Goal: Information Seeking & Learning: Learn about a topic

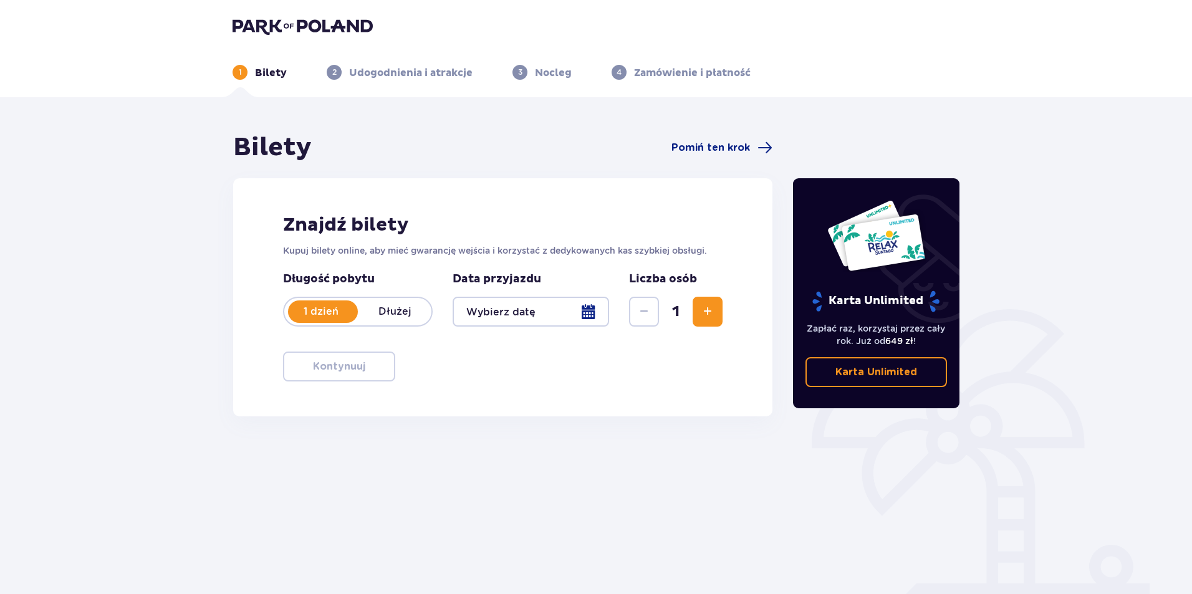
click at [894, 241] on img at bounding box center [876, 236] width 99 height 72
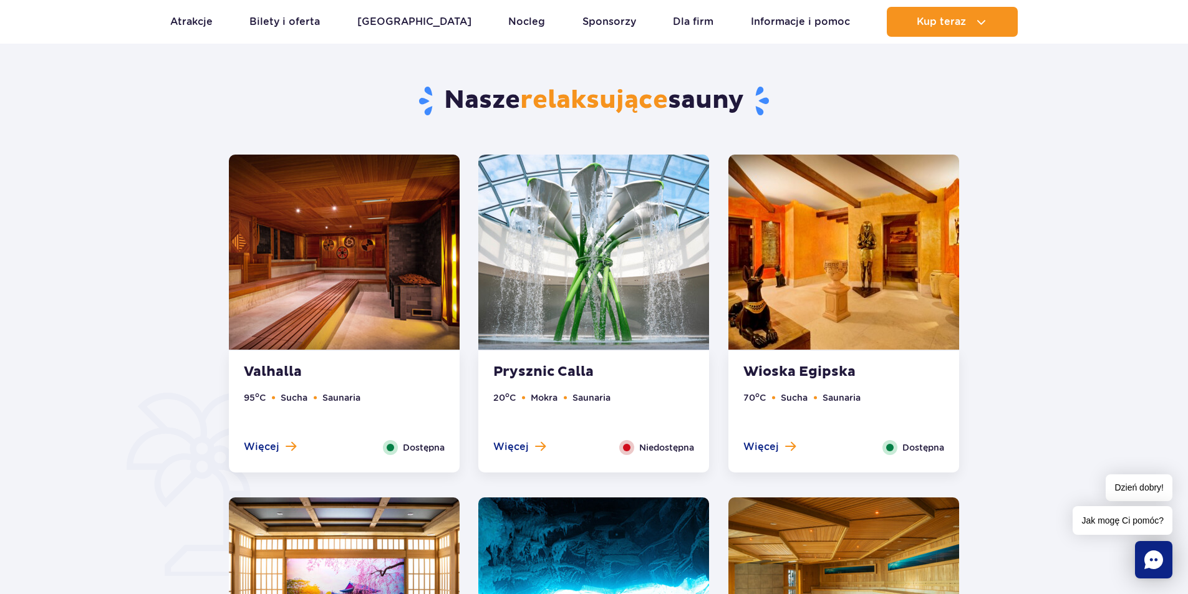
scroll to position [623, 0]
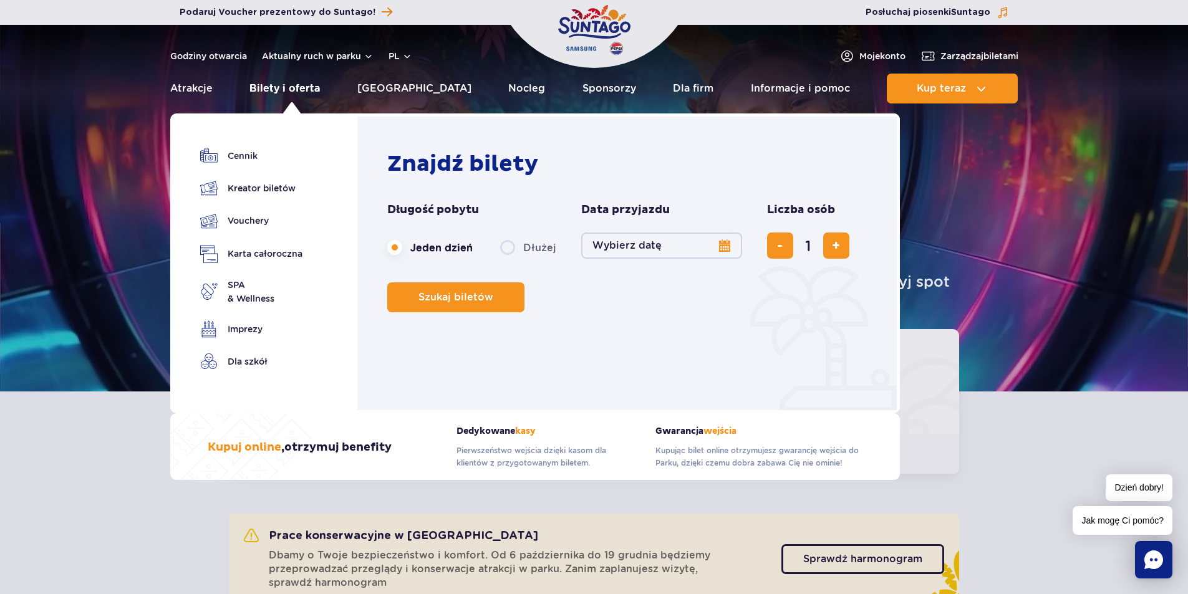
click at [293, 91] on link "Bilety i oferta" at bounding box center [284, 89] width 70 height 30
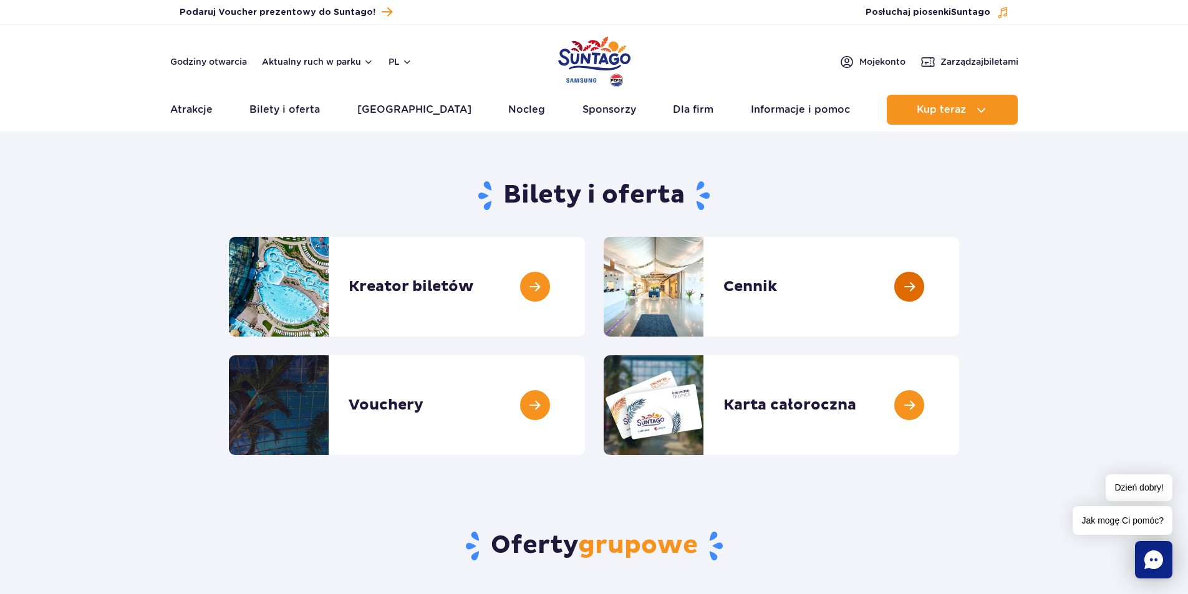
click at [959, 283] on link at bounding box center [959, 287] width 0 height 100
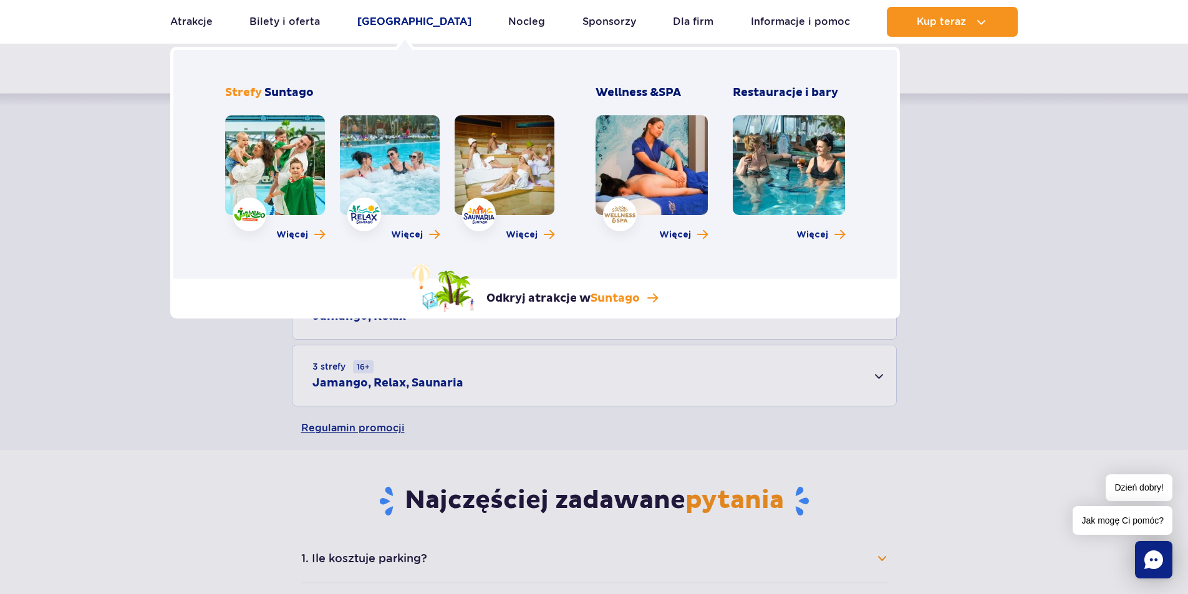
click at [413, 22] on link "[GEOGRAPHIC_DATA]" at bounding box center [414, 22] width 114 height 30
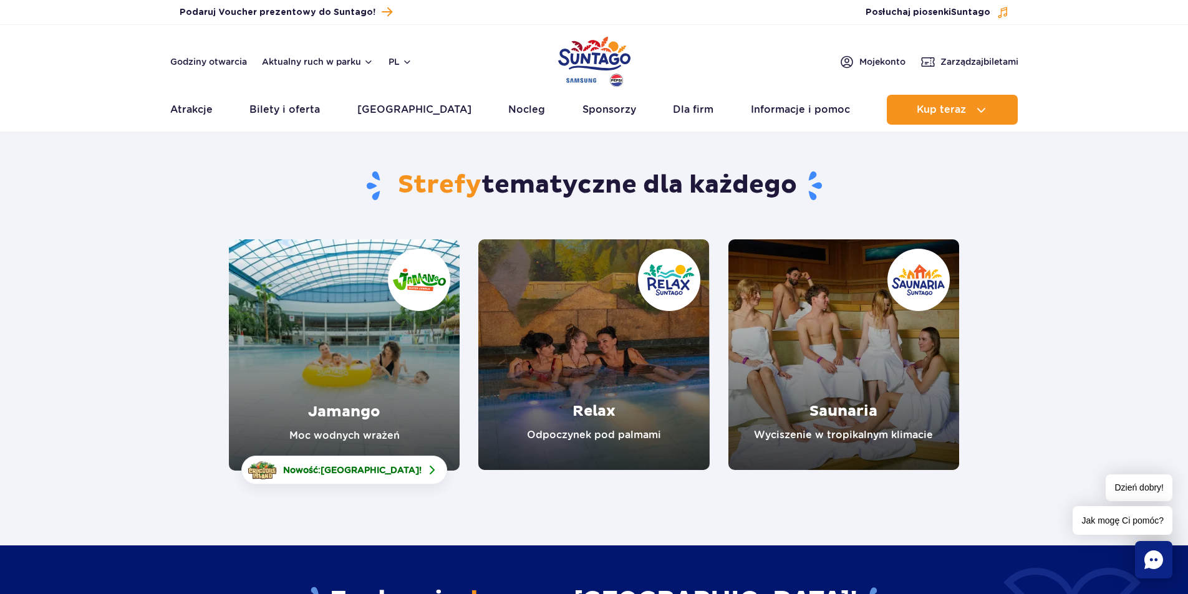
click at [604, 404] on link "Relax" at bounding box center [593, 354] width 231 height 231
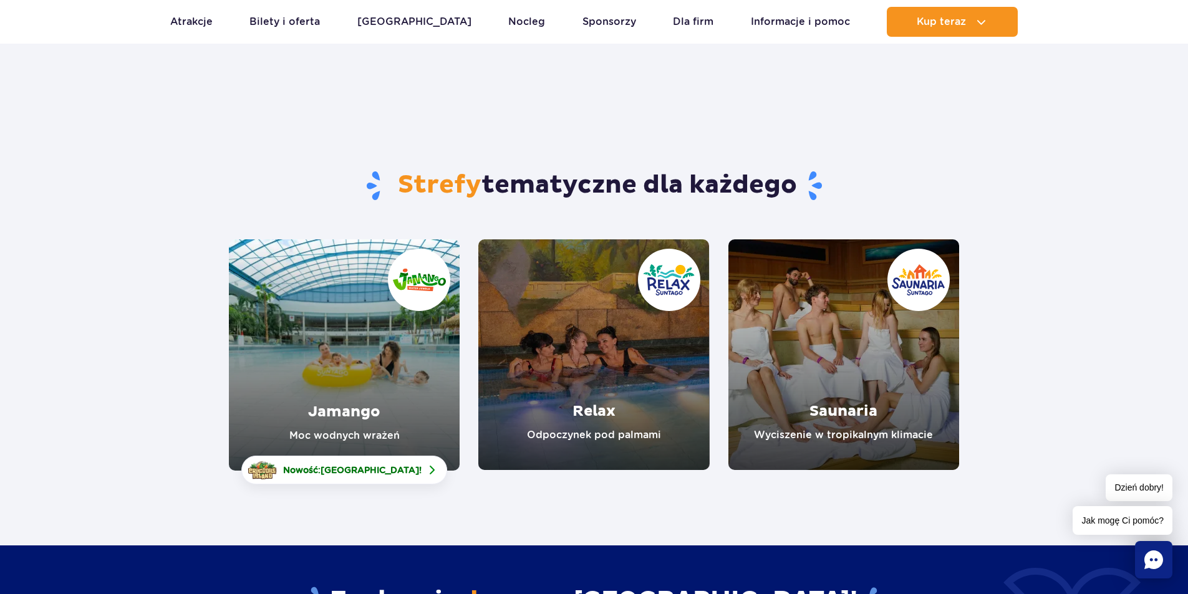
click at [902, 239] on link "Saunaria" at bounding box center [843, 354] width 231 height 231
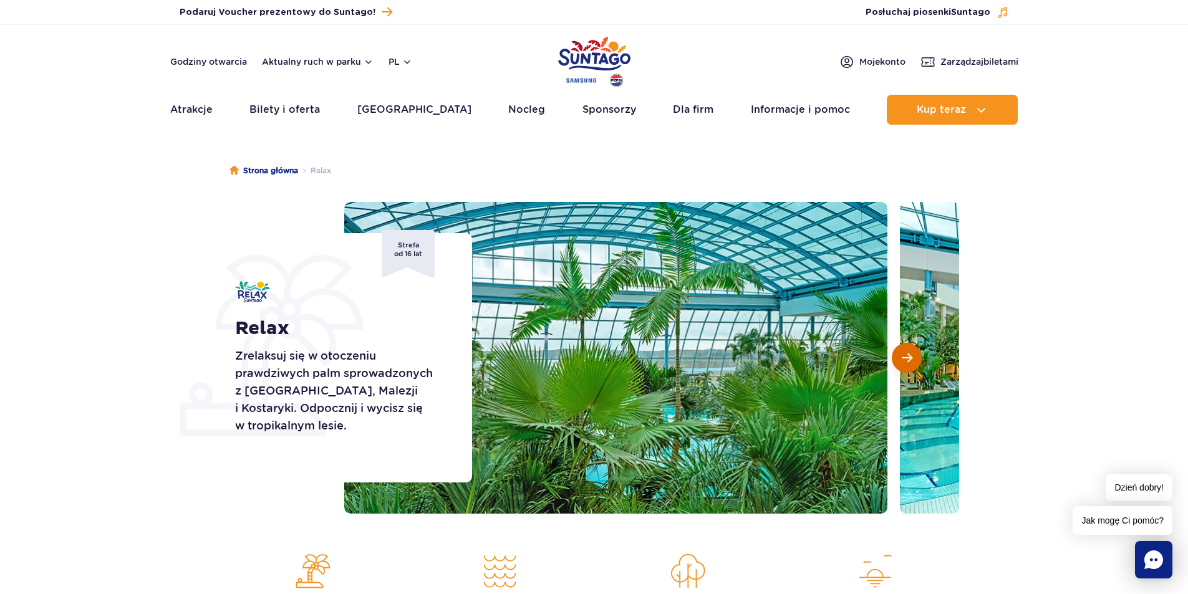
click at [913, 359] on button "Następny slajd" at bounding box center [907, 358] width 30 height 30
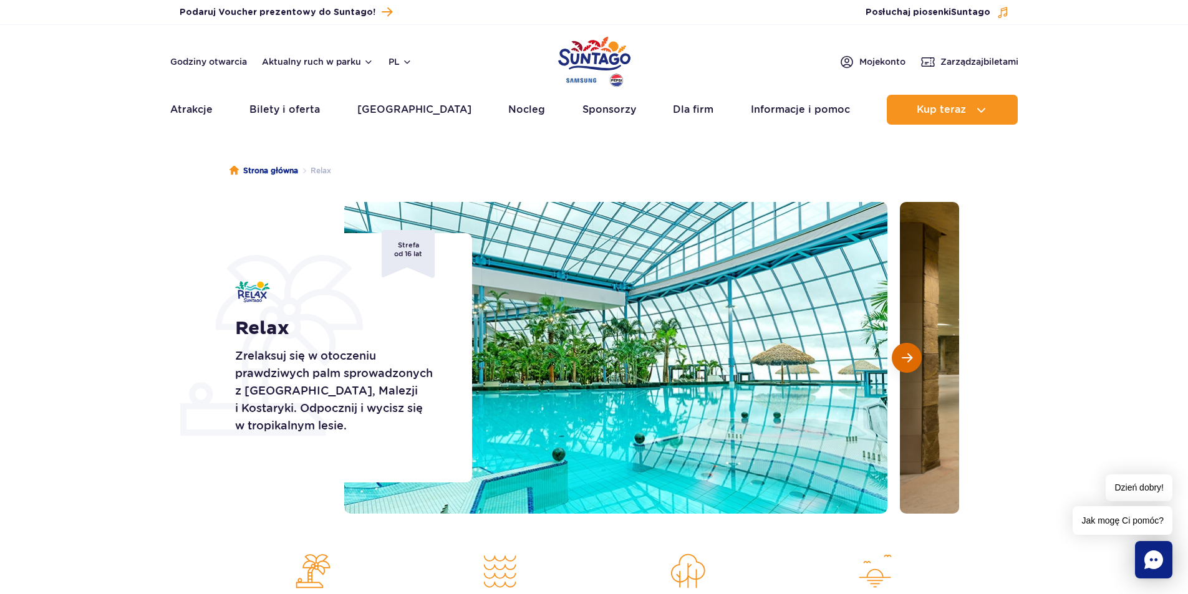
click at [913, 359] on button "Następny slajd" at bounding box center [907, 358] width 30 height 30
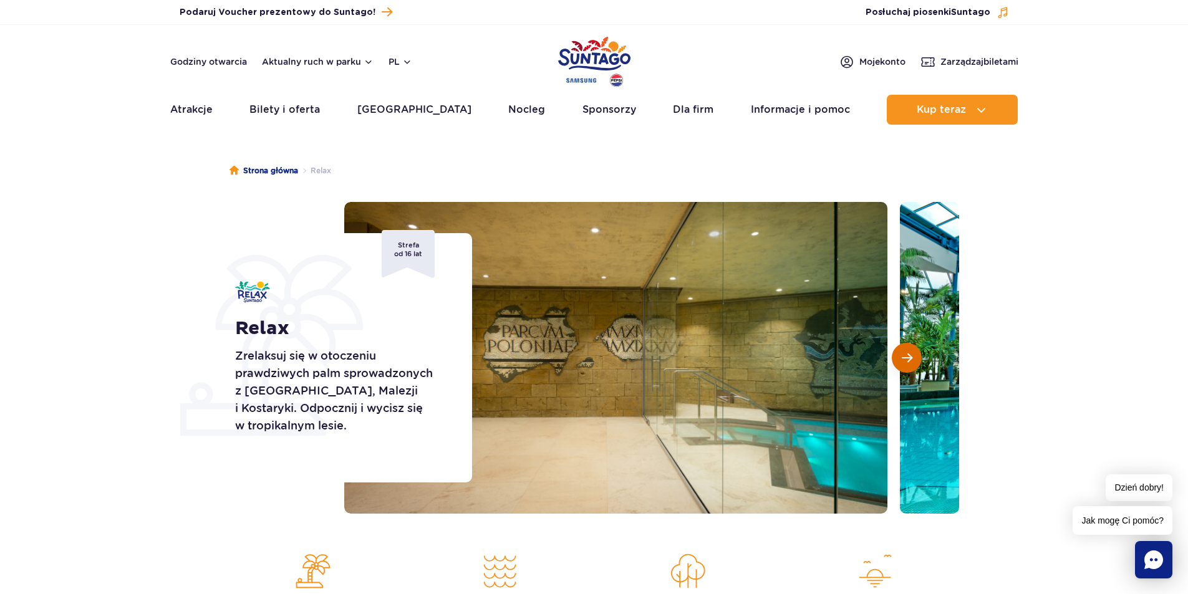
click at [913, 359] on button "Następny slajd" at bounding box center [907, 358] width 30 height 30
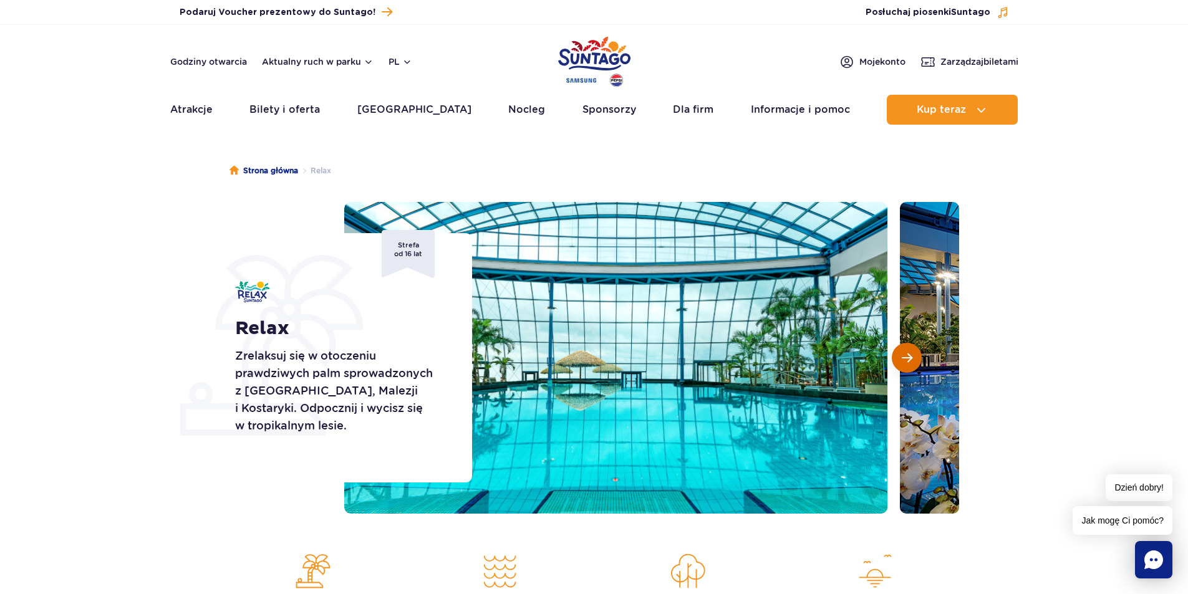
click at [913, 359] on button "Następny slajd" at bounding box center [907, 358] width 30 height 30
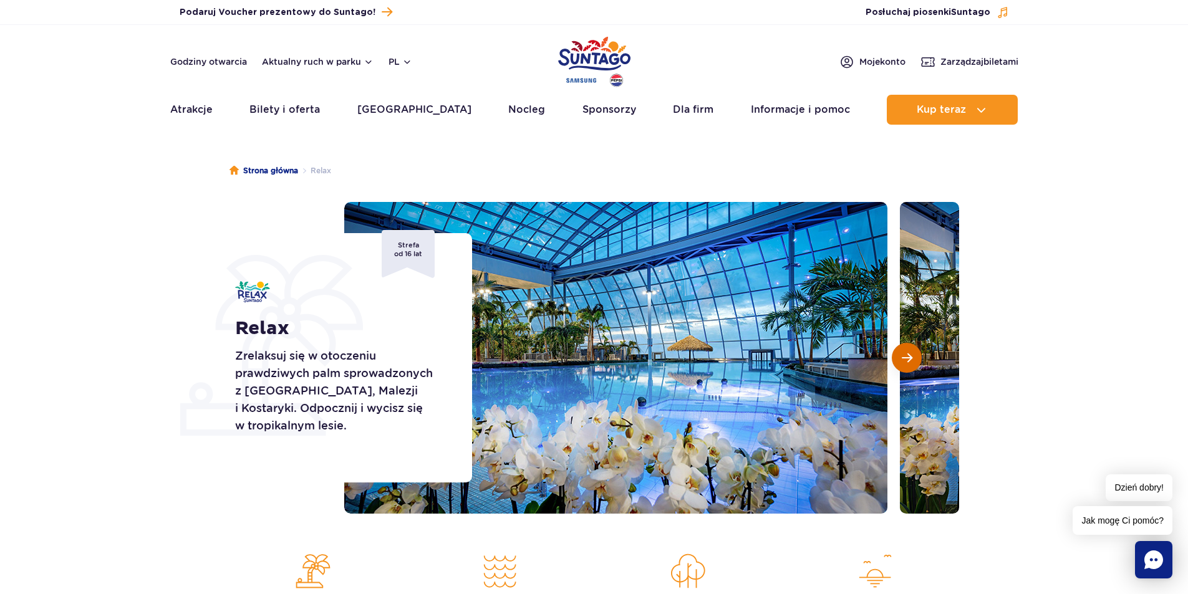
click at [913, 359] on button "Następny slajd" at bounding box center [907, 358] width 30 height 30
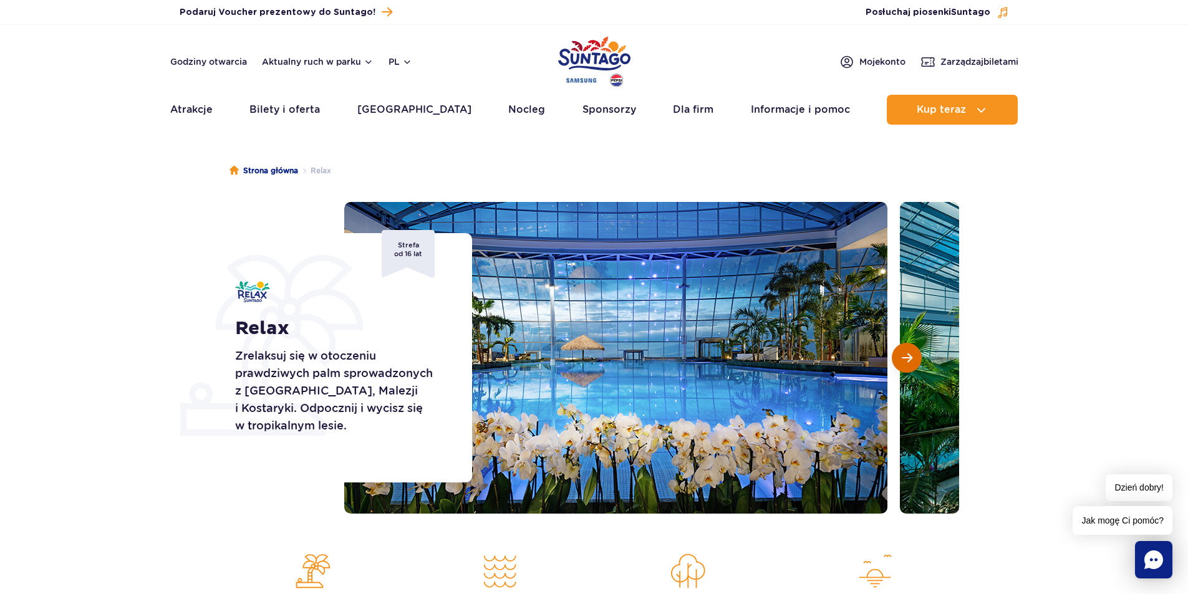
click at [913, 359] on button "Następny slajd" at bounding box center [907, 358] width 30 height 30
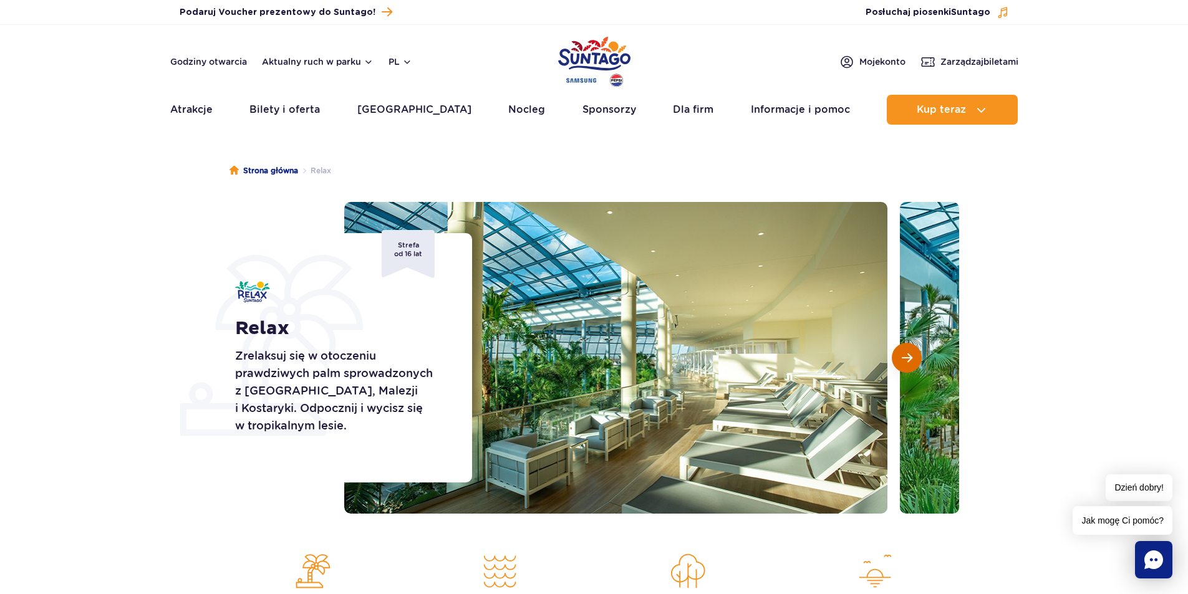
click at [913, 359] on button "Następny slajd" at bounding box center [907, 358] width 30 height 30
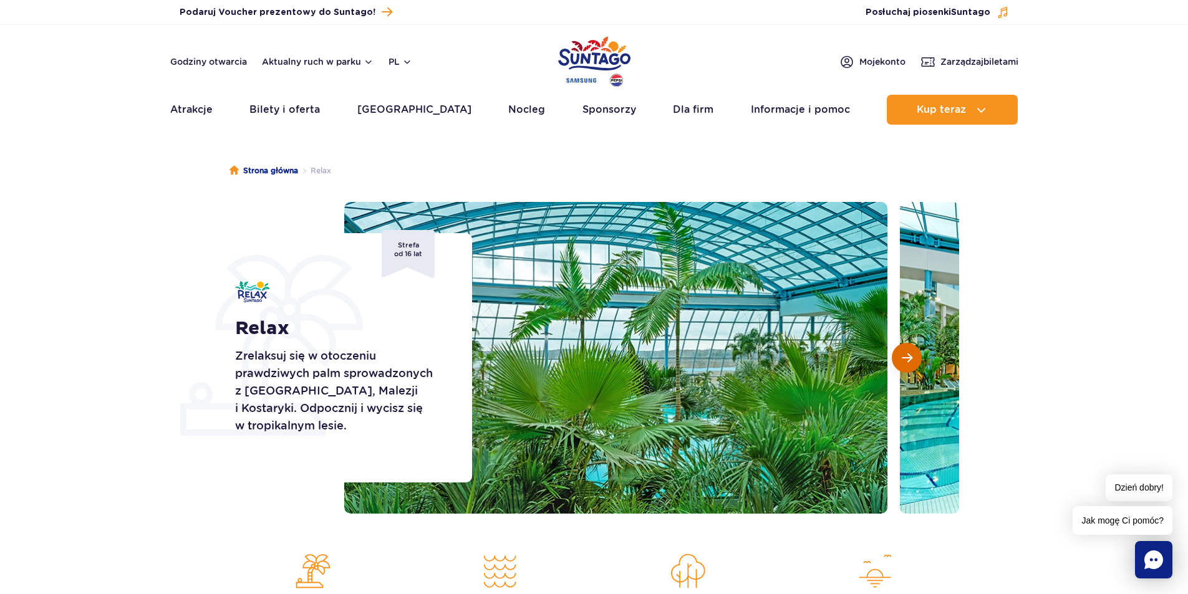
click at [913, 359] on button "Następny slajd" at bounding box center [907, 358] width 30 height 30
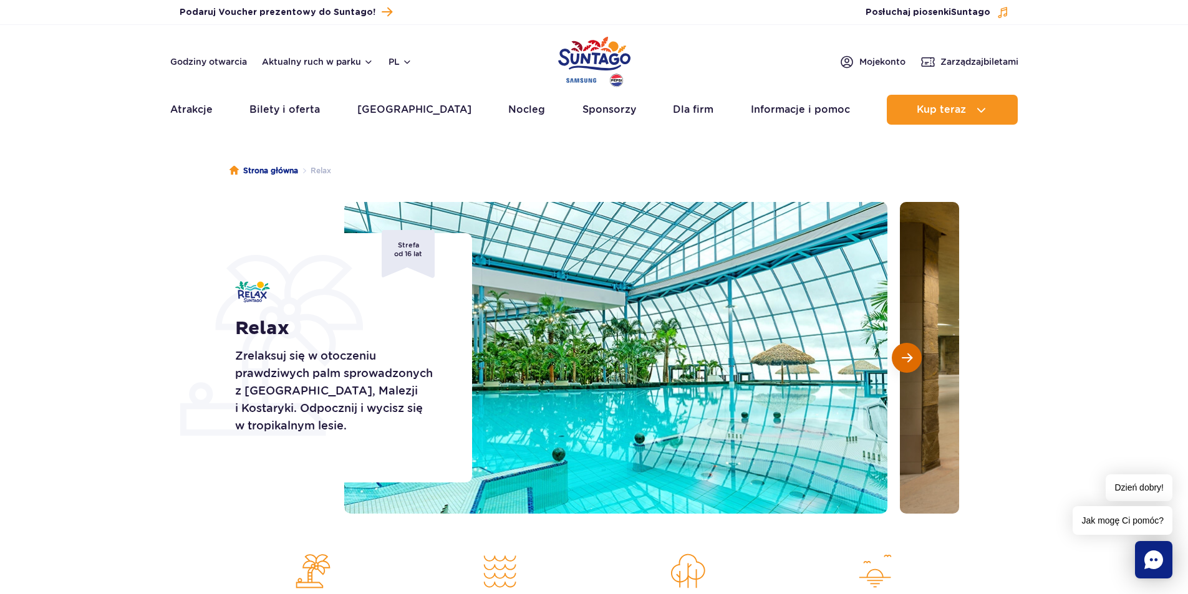
click at [913, 359] on button "Następny slajd" at bounding box center [907, 358] width 30 height 30
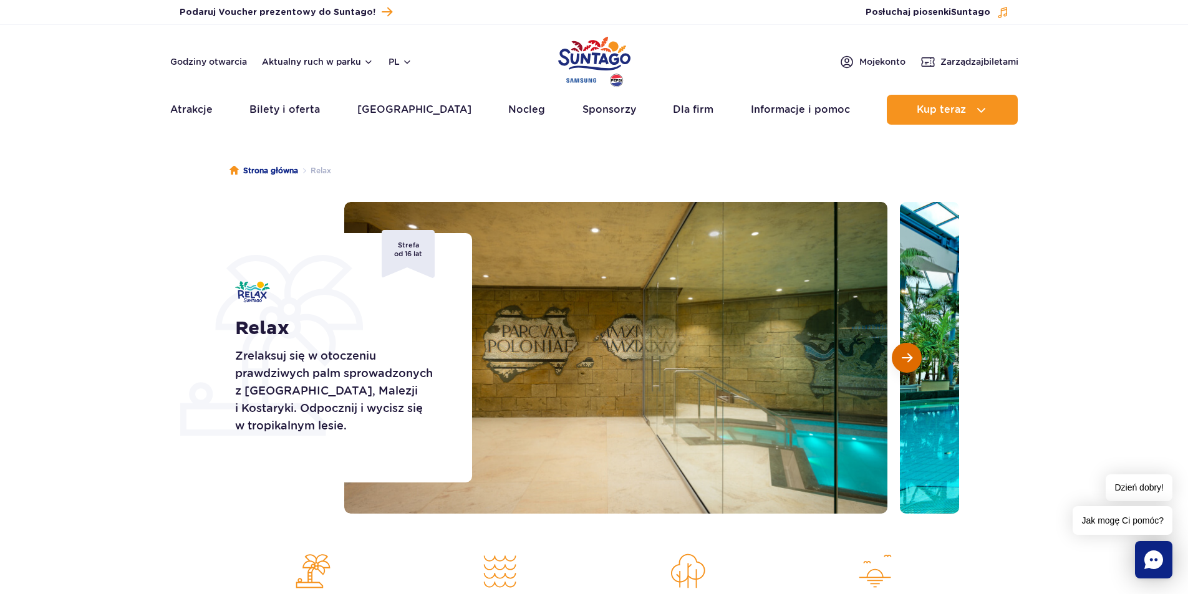
click at [913, 359] on button "Następny slajd" at bounding box center [907, 358] width 30 height 30
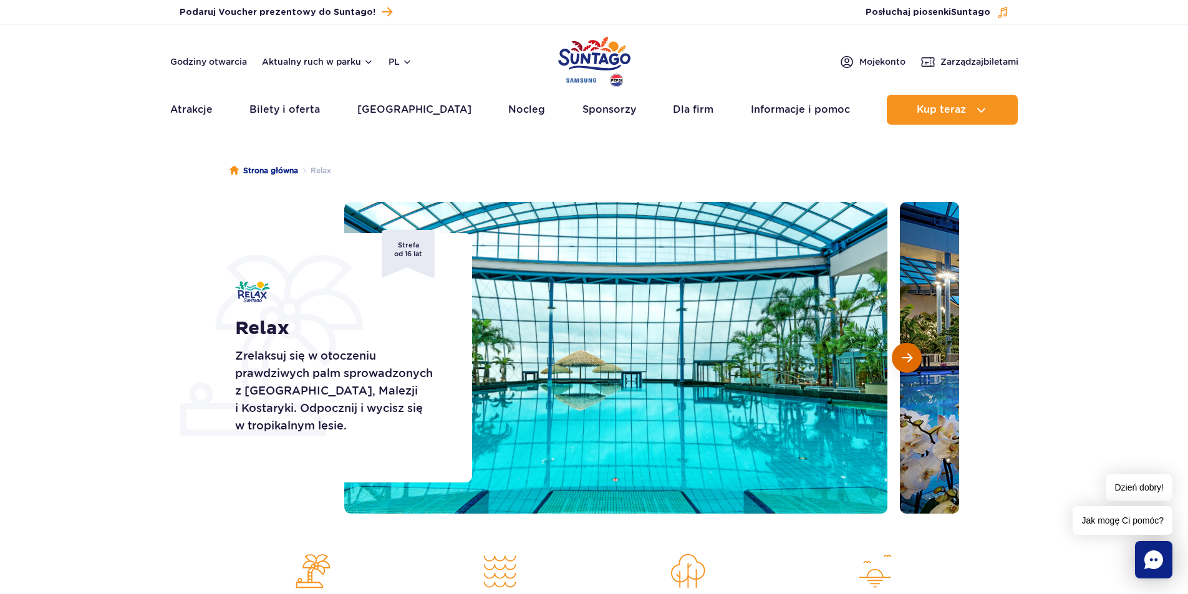
click at [913, 359] on button "Następny slajd" at bounding box center [907, 358] width 30 height 30
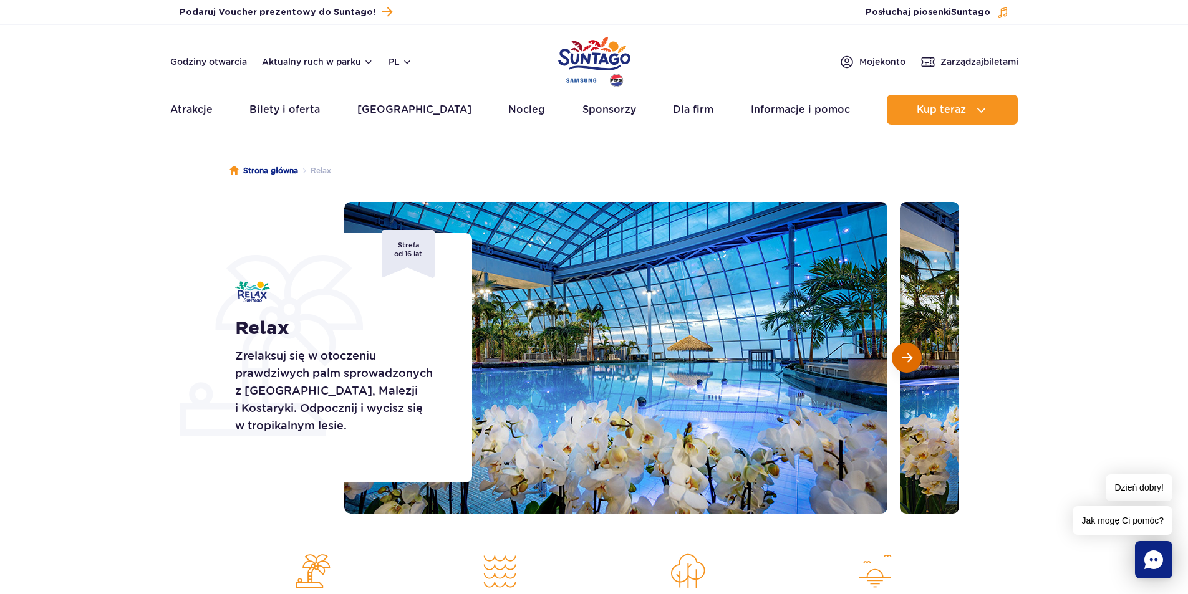
click at [913, 359] on button "Następny slajd" at bounding box center [907, 358] width 30 height 30
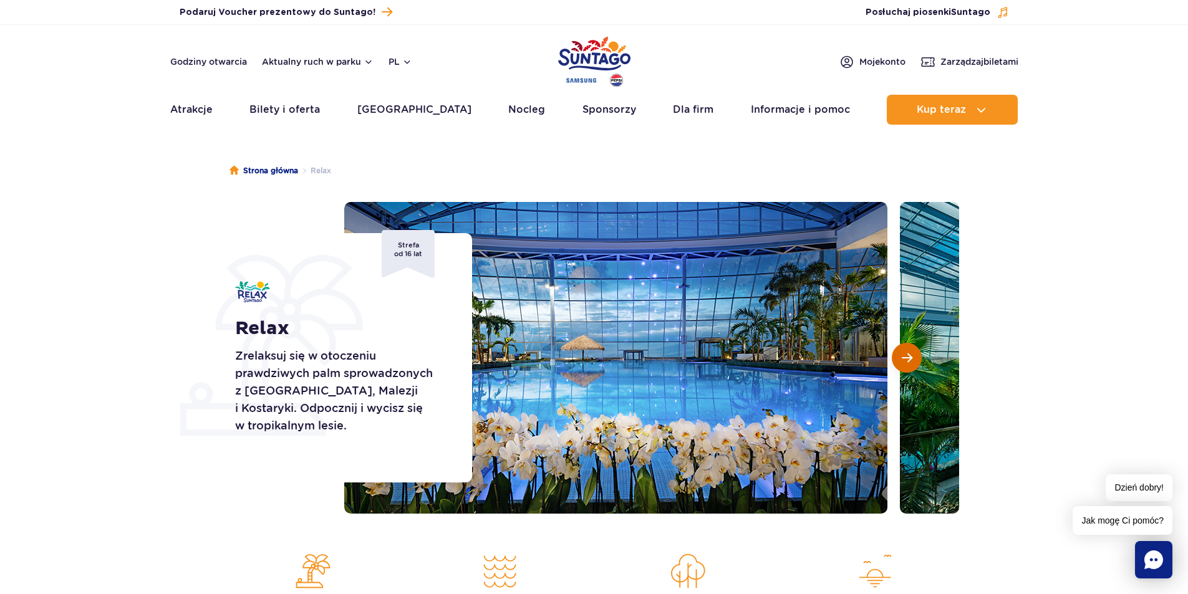
click at [913, 359] on button "Następny slajd" at bounding box center [907, 358] width 30 height 30
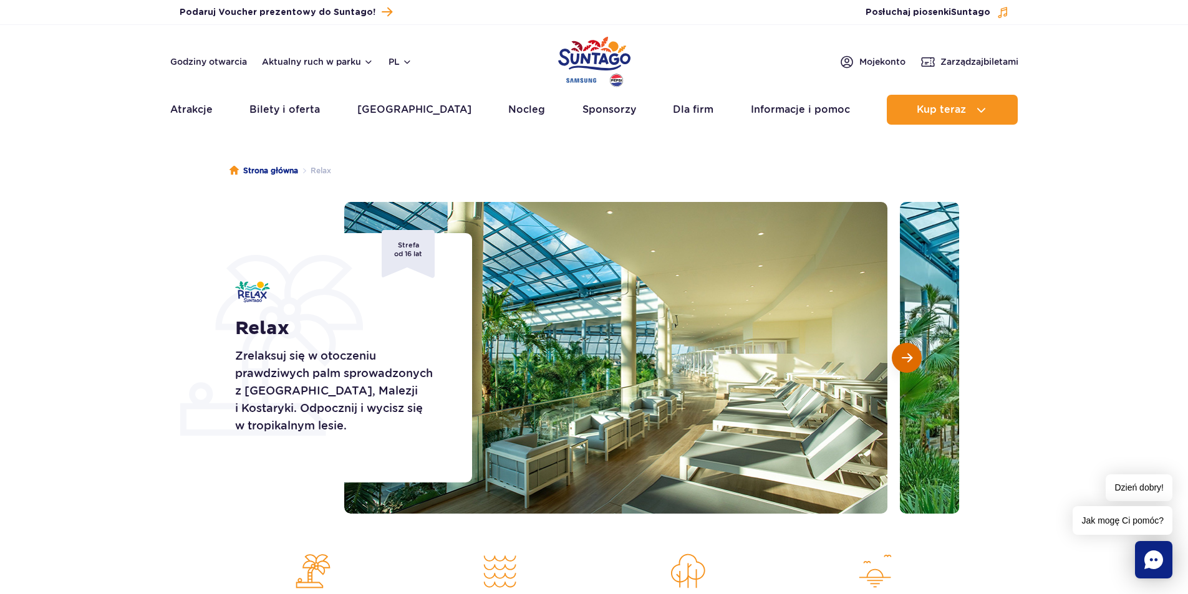
click at [913, 359] on button "Następny slajd" at bounding box center [907, 358] width 30 height 30
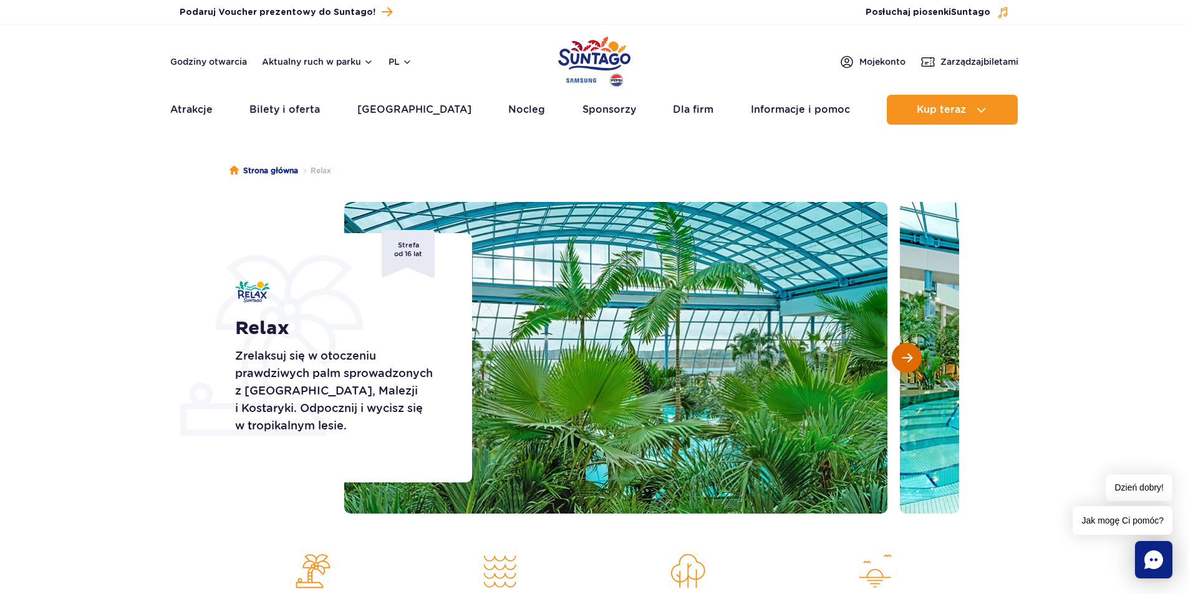
click at [913, 359] on button "Następny slajd" at bounding box center [907, 358] width 30 height 30
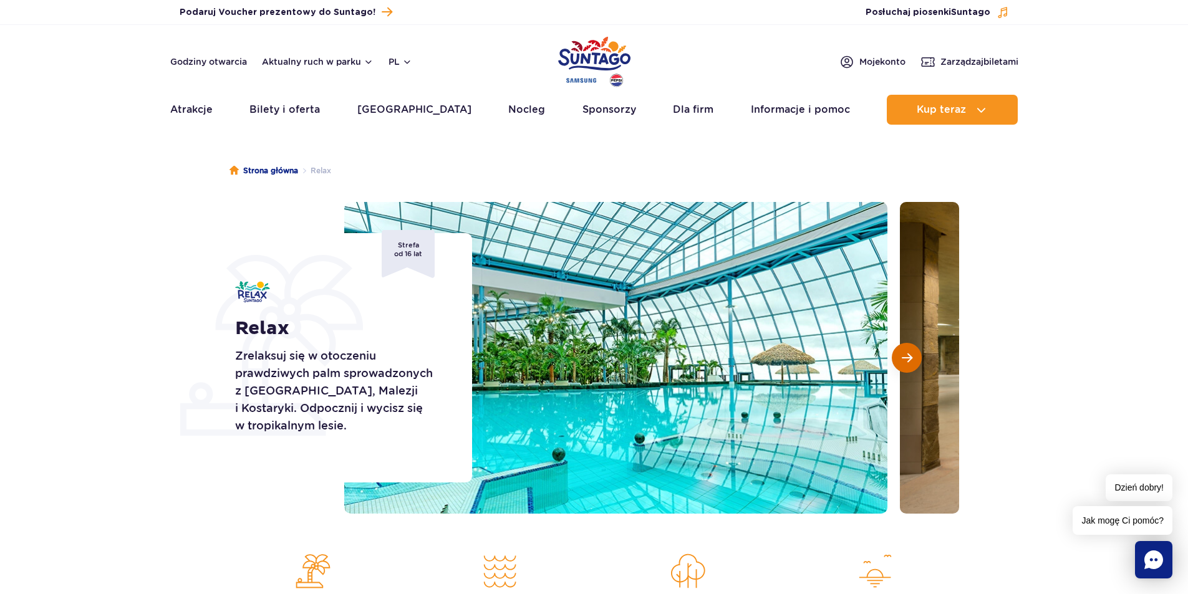
click at [913, 359] on button "Następny slajd" at bounding box center [907, 358] width 30 height 30
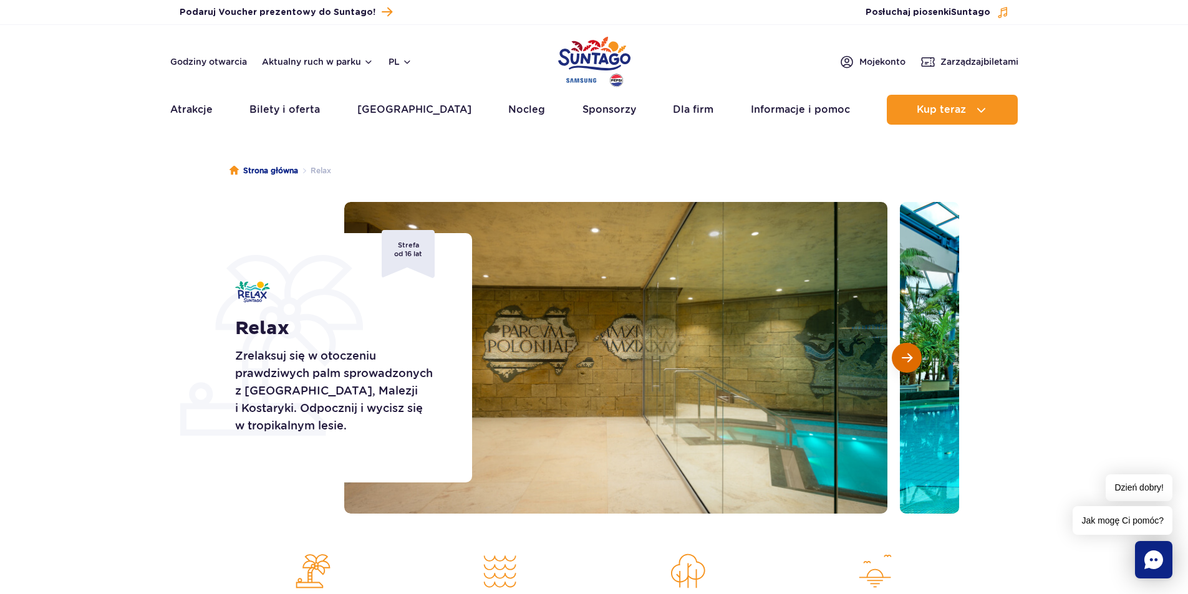
click at [913, 359] on button "Następny slajd" at bounding box center [907, 358] width 30 height 30
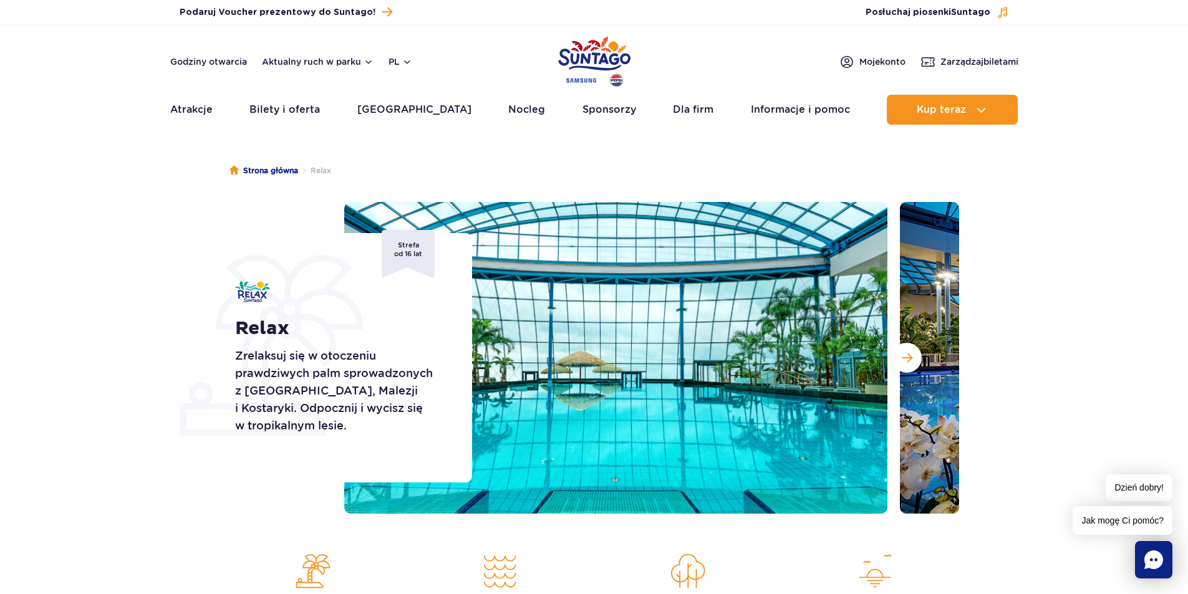
click at [650, 152] on ul "Strona główna Relax" at bounding box center [593, 171] width 729 height 62
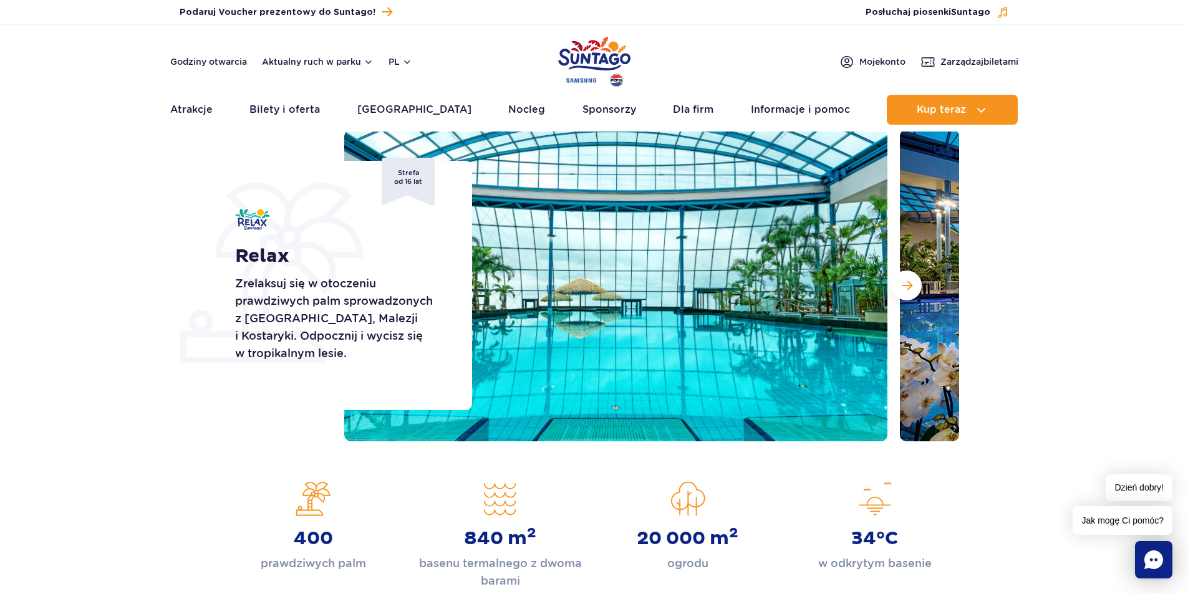
scroll to position [125, 0]
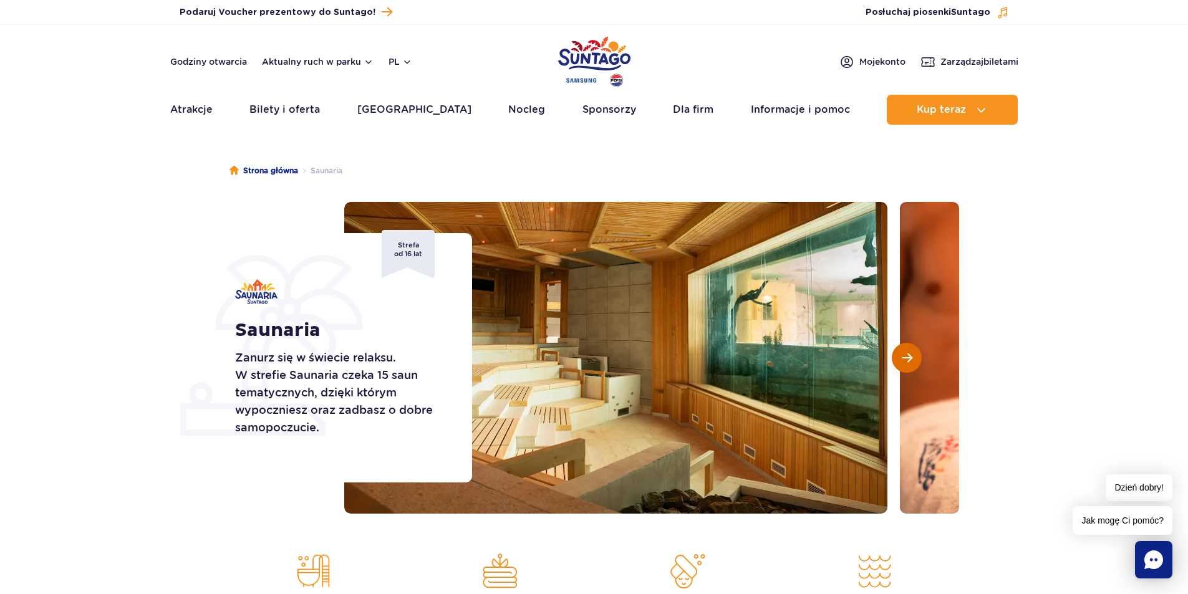
click at [904, 365] on button "Następny slajd" at bounding box center [907, 358] width 30 height 30
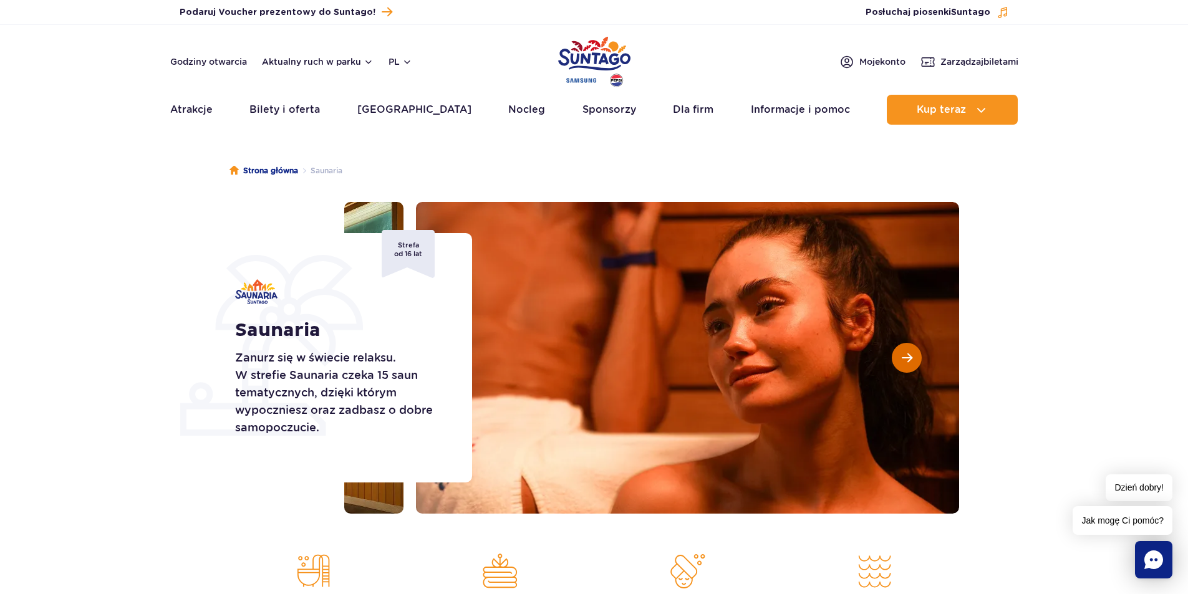
click at [904, 365] on button "Następny slajd" at bounding box center [907, 358] width 30 height 30
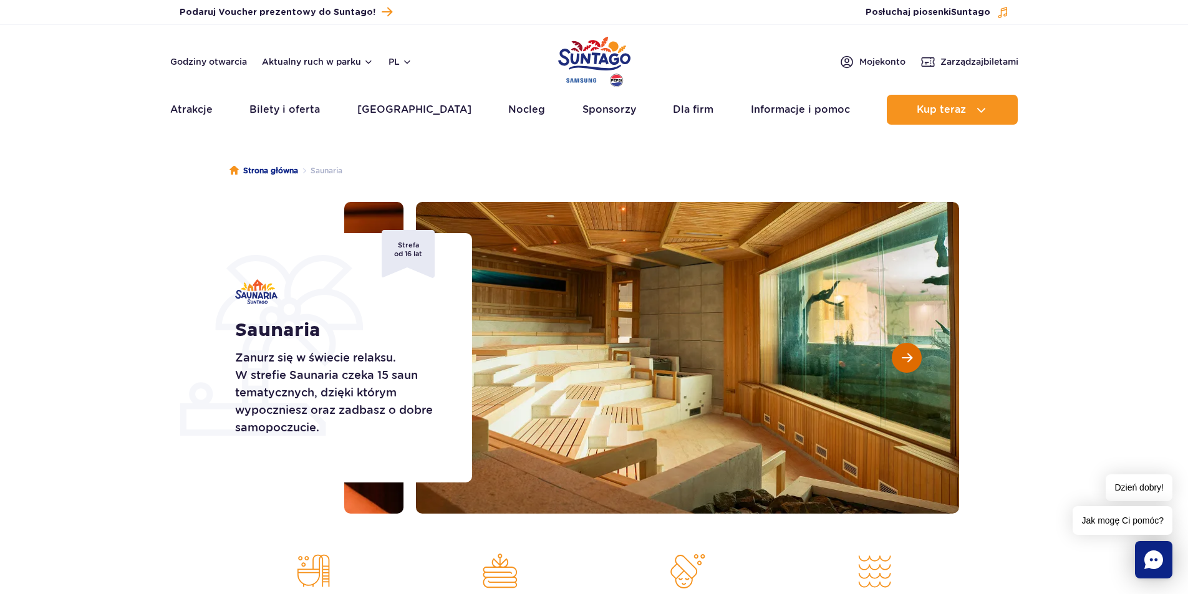
click at [904, 365] on button "Następny slajd" at bounding box center [907, 358] width 30 height 30
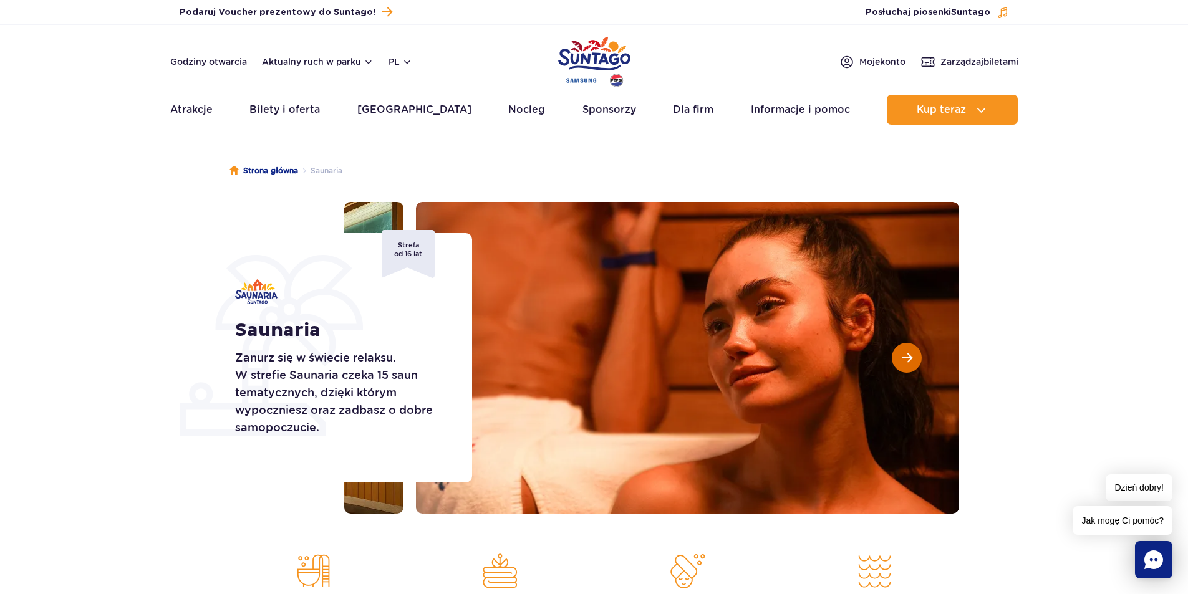
click at [904, 365] on button "Następny slajd" at bounding box center [907, 358] width 30 height 30
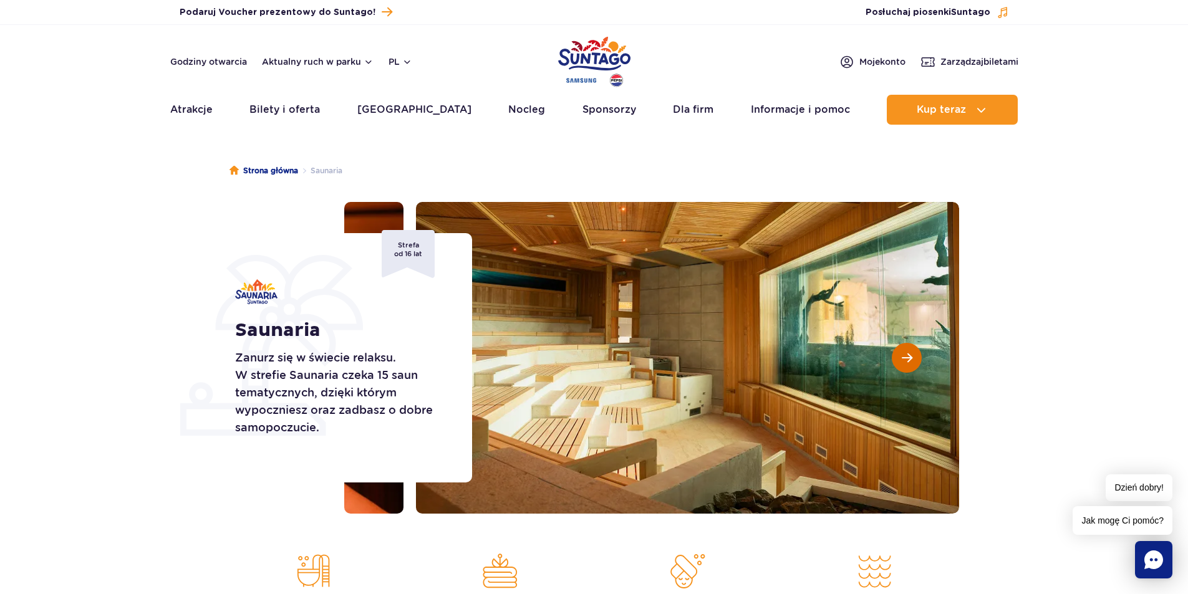
click at [904, 365] on button "Następny slajd" at bounding box center [907, 358] width 30 height 30
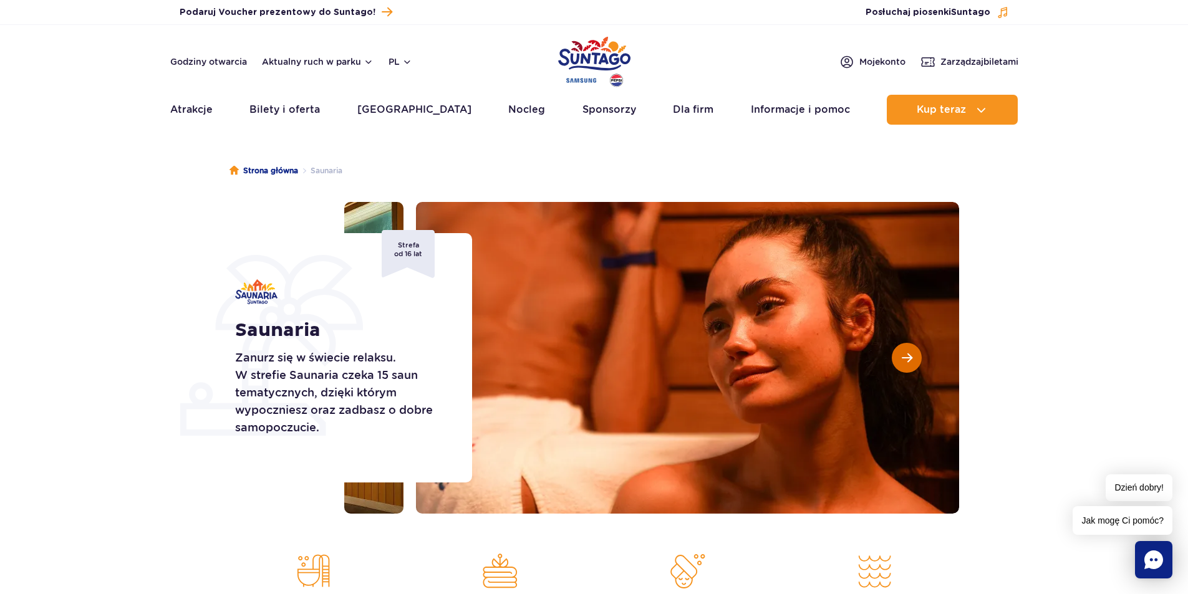
click at [904, 365] on button "Następny slajd" at bounding box center [907, 358] width 30 height 30
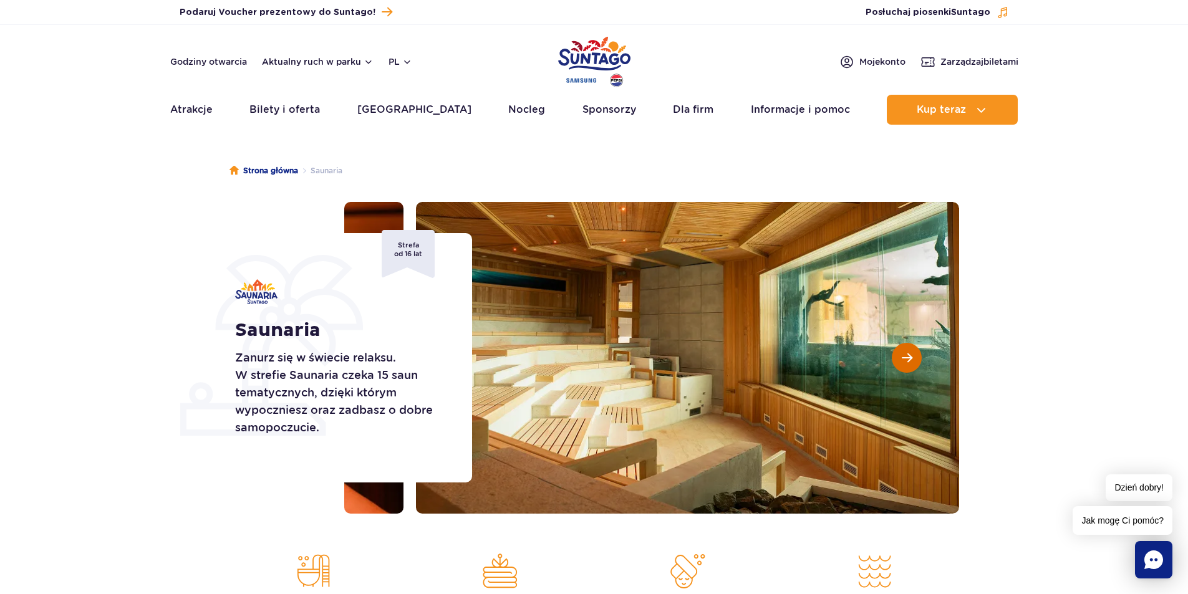
click at [904, 365] on button "Następny slajd" at bounding box center [907, 358] width 30 height 30
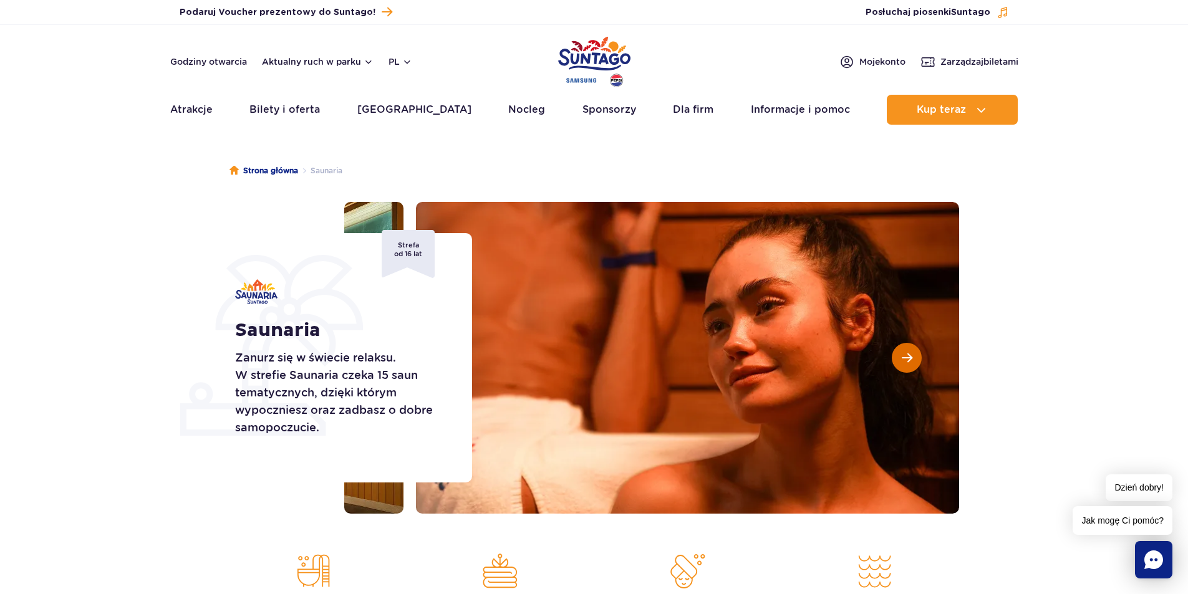
click at [904, 365] on button "Następny slajd" at bounding box center [907, 358] width 30 height 30
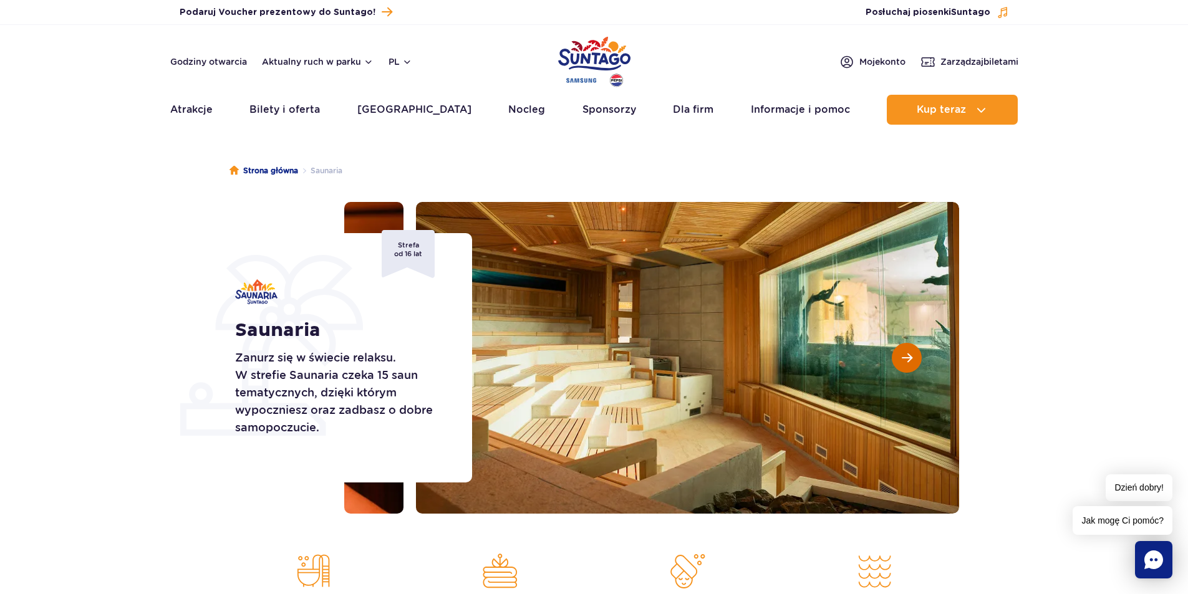
click at [904, 365] on button "Następny slajd" at bounding box center [907, 358] width 30 height 30
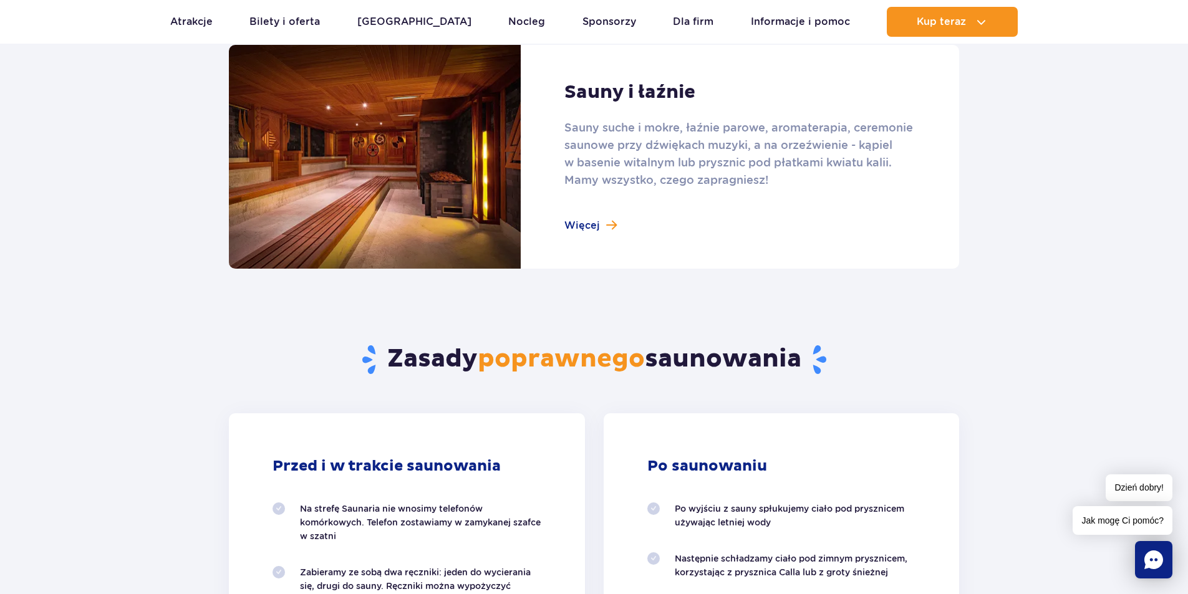
scroll to position [873, 0]
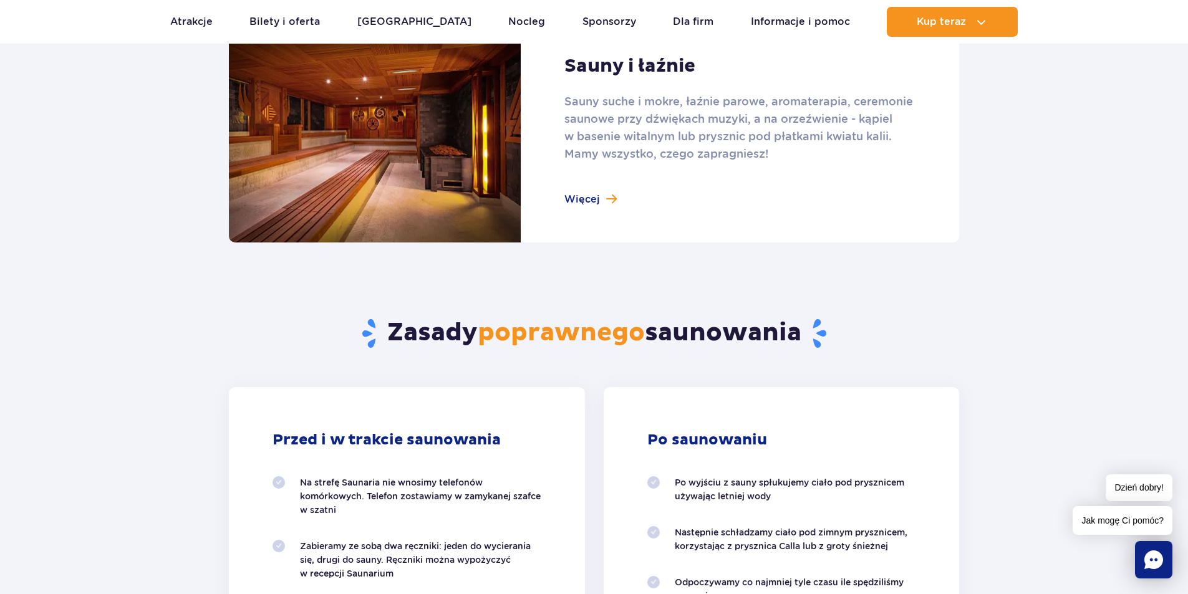
click at [587, 198] on link at bounding box center [594, 131] width 730 height 224
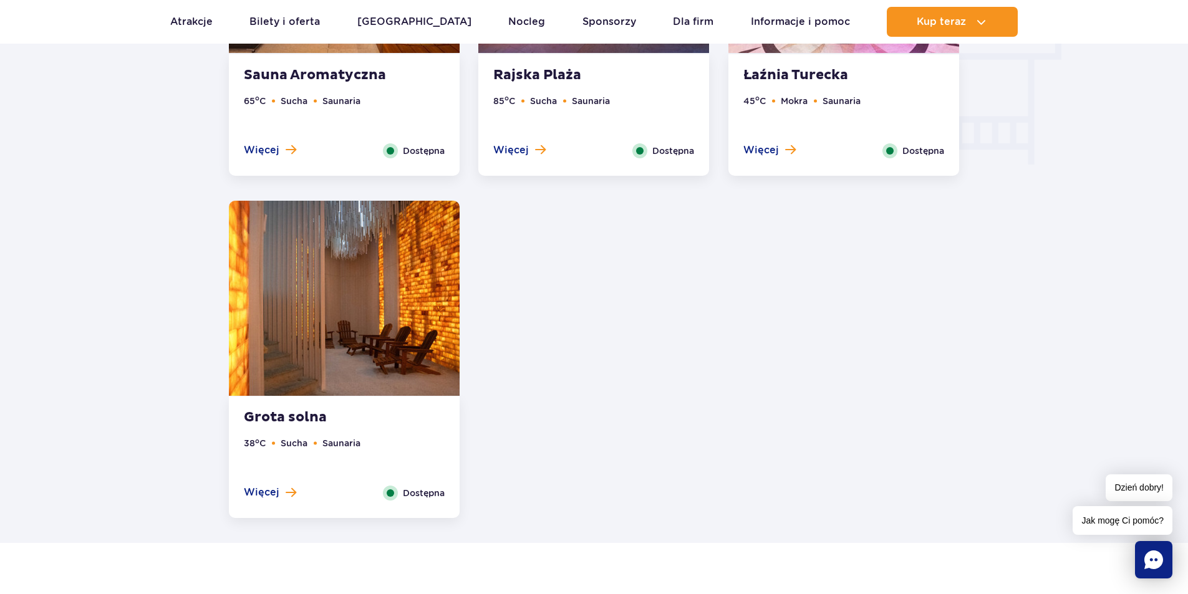
scroll to position [1683, 0]
